Goal: Information Seeking & Learning: Find specific fact

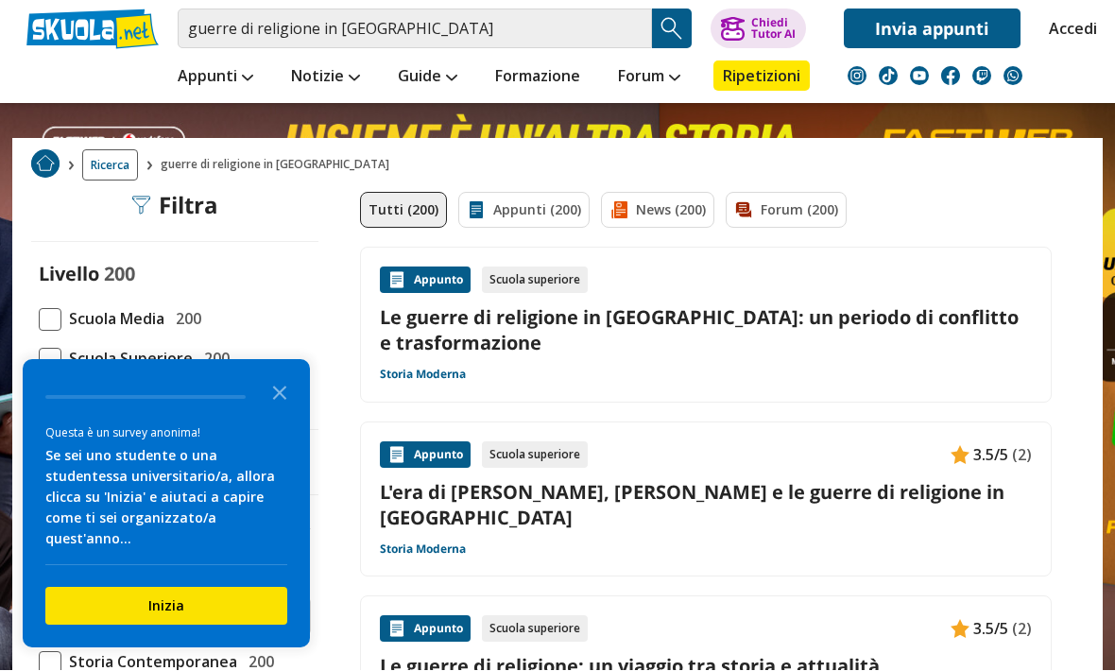
scroll to position [60, 0]
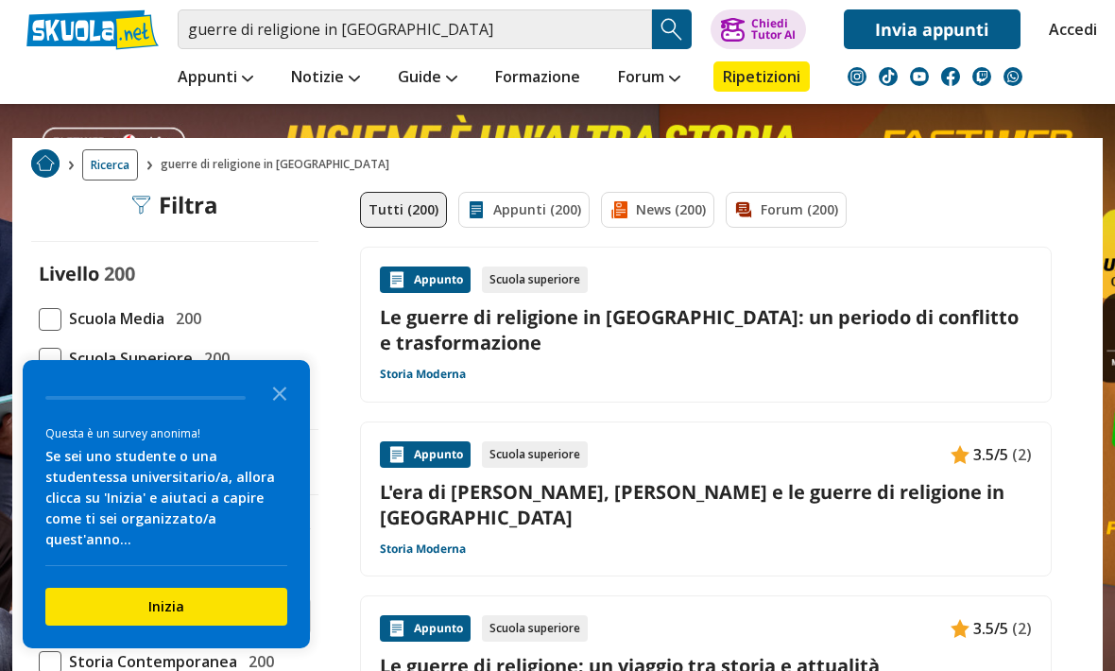
click at [433, 349] on link "Le guerre di religione in [GEOGRAPHIC_DATA]: un periodo di conflitto e trasform…" at bounding box center [706, 329] width 652 height 51
click at [419, 328] on link "Le guerre di religione in [GEOGRAPHIC_DATA]: un periodo di conflitto e trasform…" at bounding box center [706, 329] width 652 height 51
click at [402, 275] on img at bounding box center [396, 279] width 19 height 19
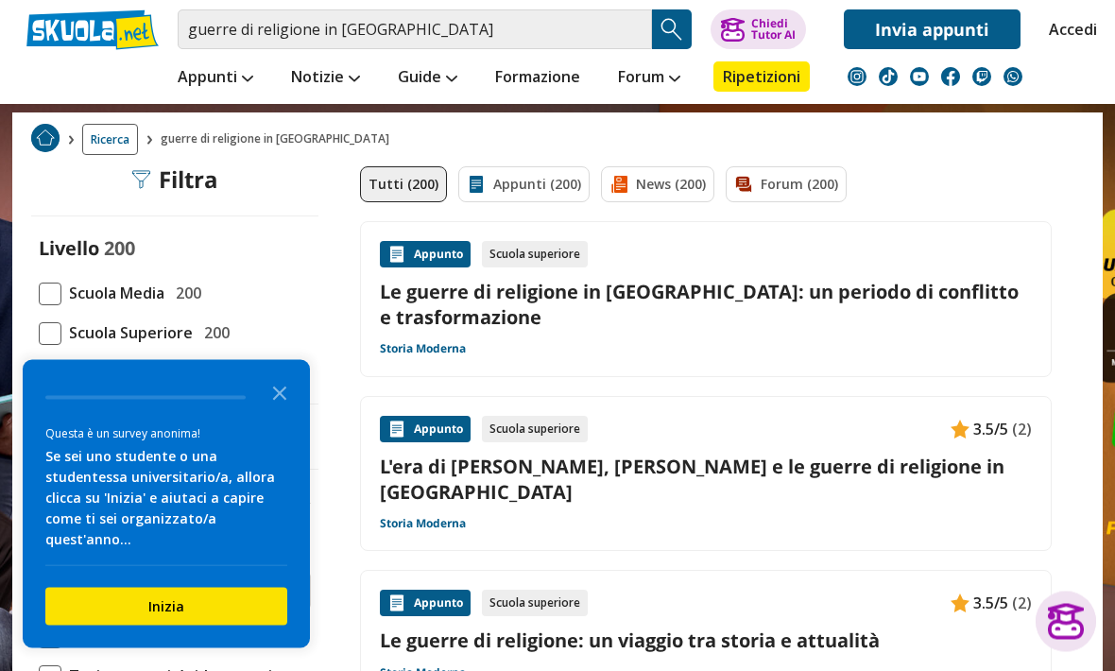
scroll to position [0, 0]
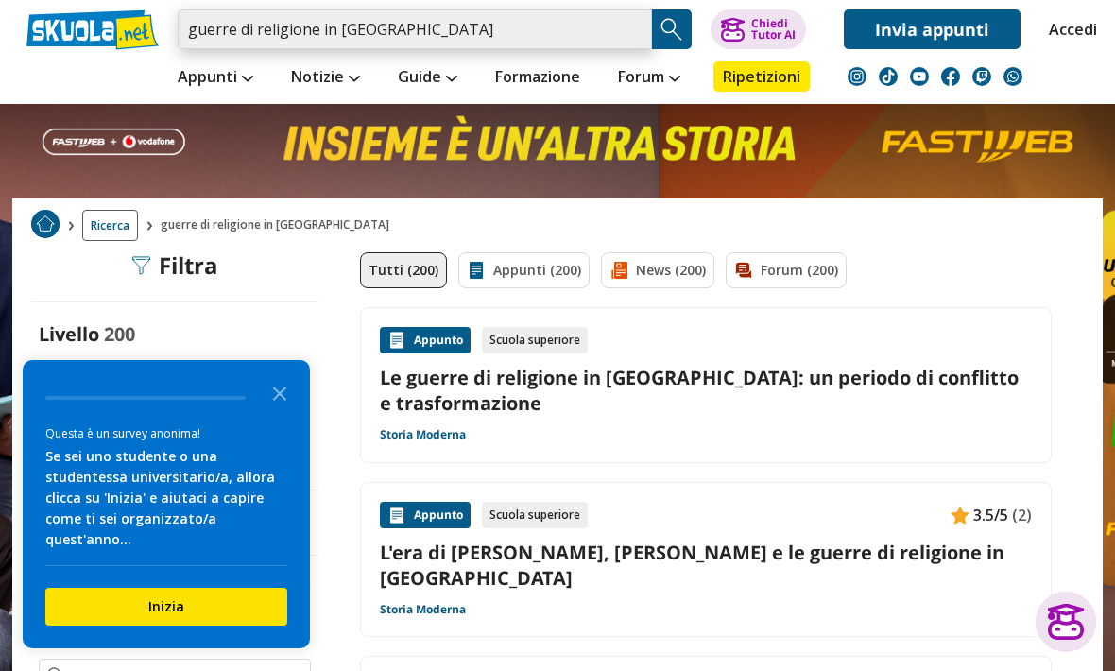
click at [640, 31] on input "guerre di religione in [GEOGRAPHIC_DATA]" at bounding box center [415, 29] width 474 height 40
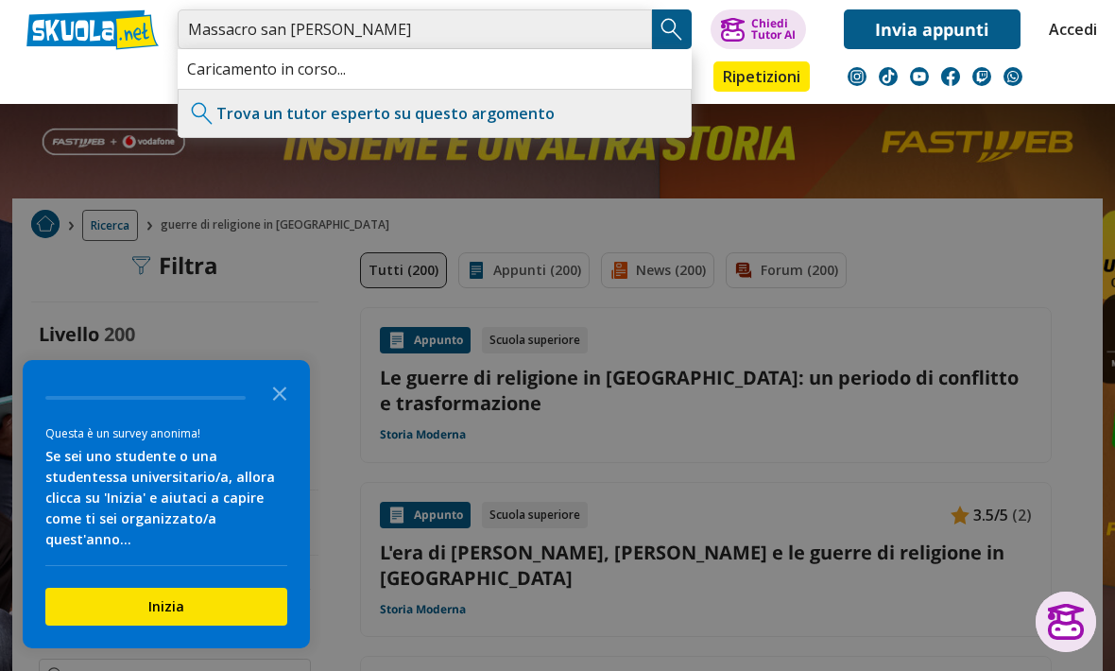
type input "Massacro san [PERSON_NAME]"
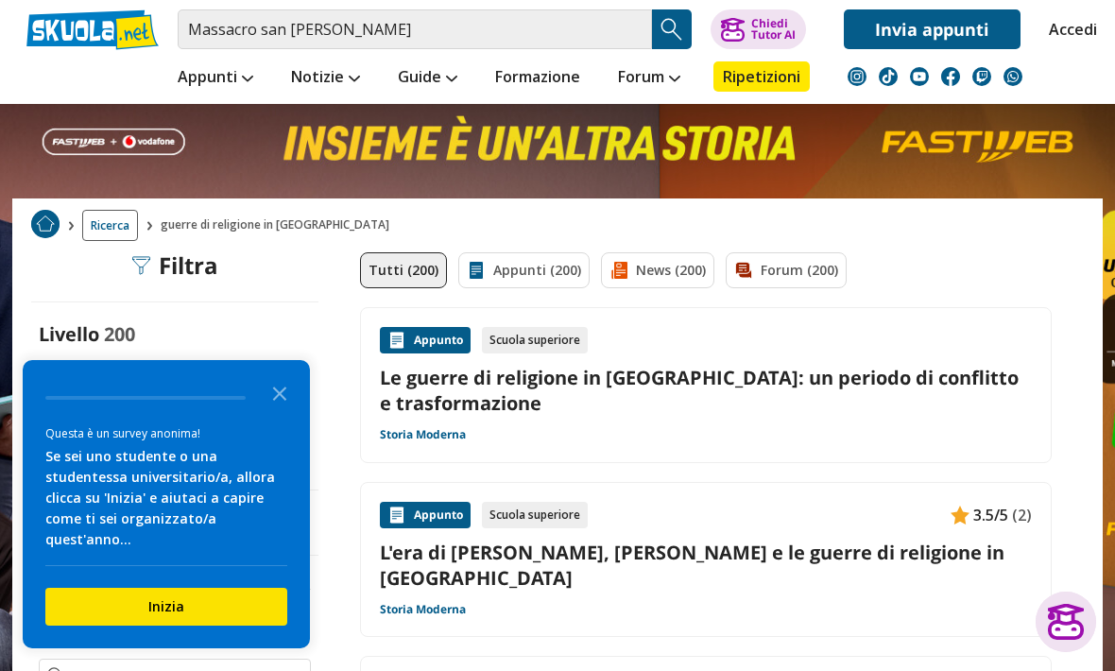
click at [674, 31] on img "Search Button" at bounding box center [672, 29] width 28 height 28
